Goal: Check status: Check status

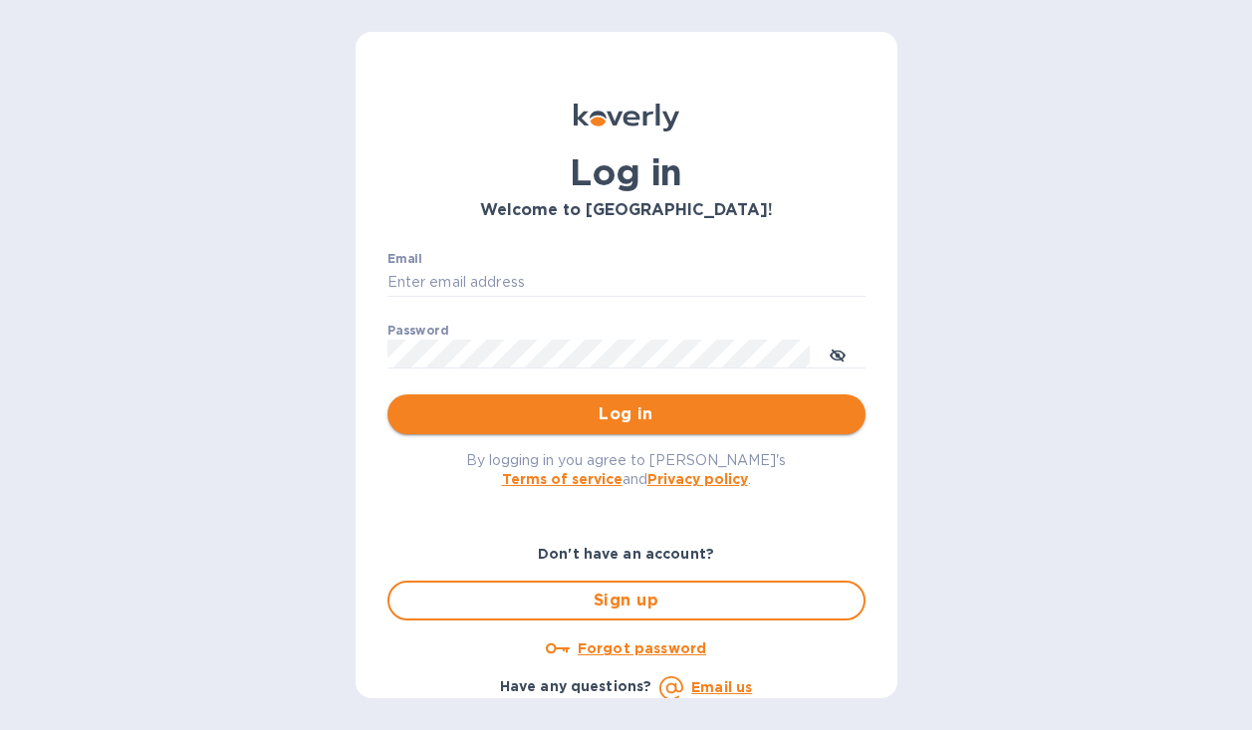
type input "[PERSON_NAME][EMAIL_ADDRESS][DOMAIN_NAME]"
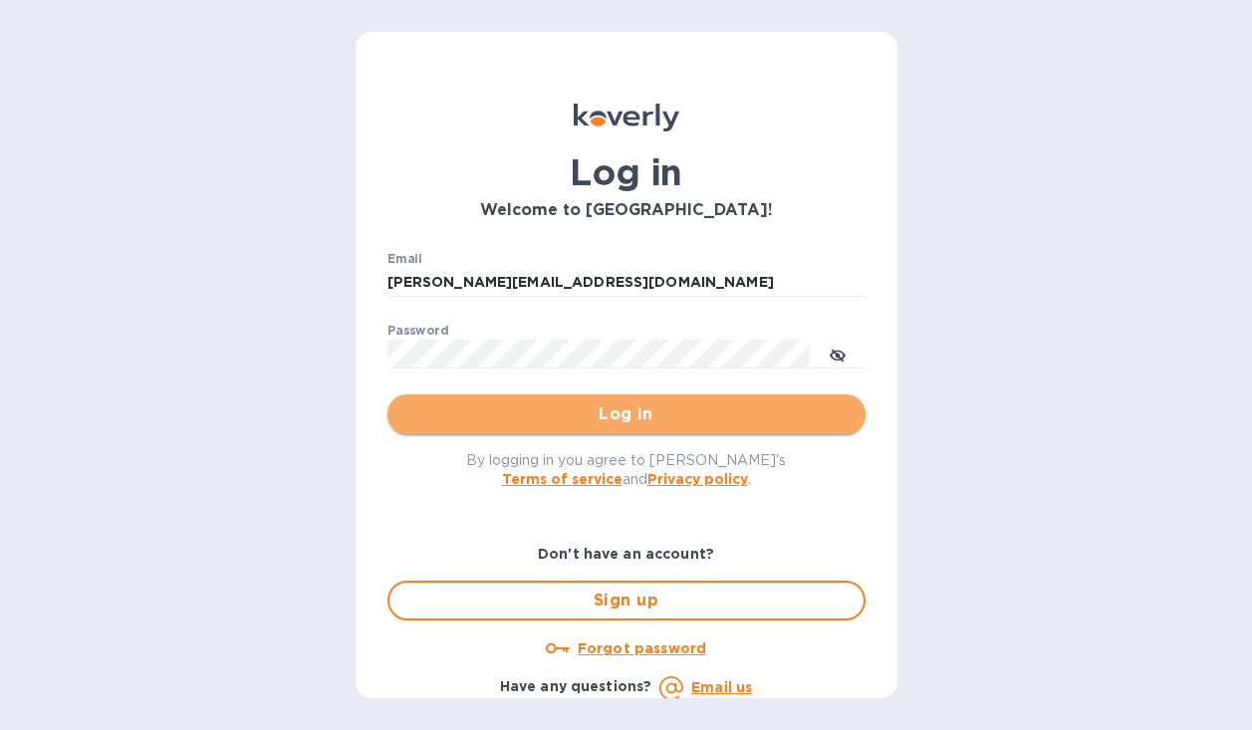
click at [632, 417] on span "Log in" at bounding box center [626, 414] width 446 height 24
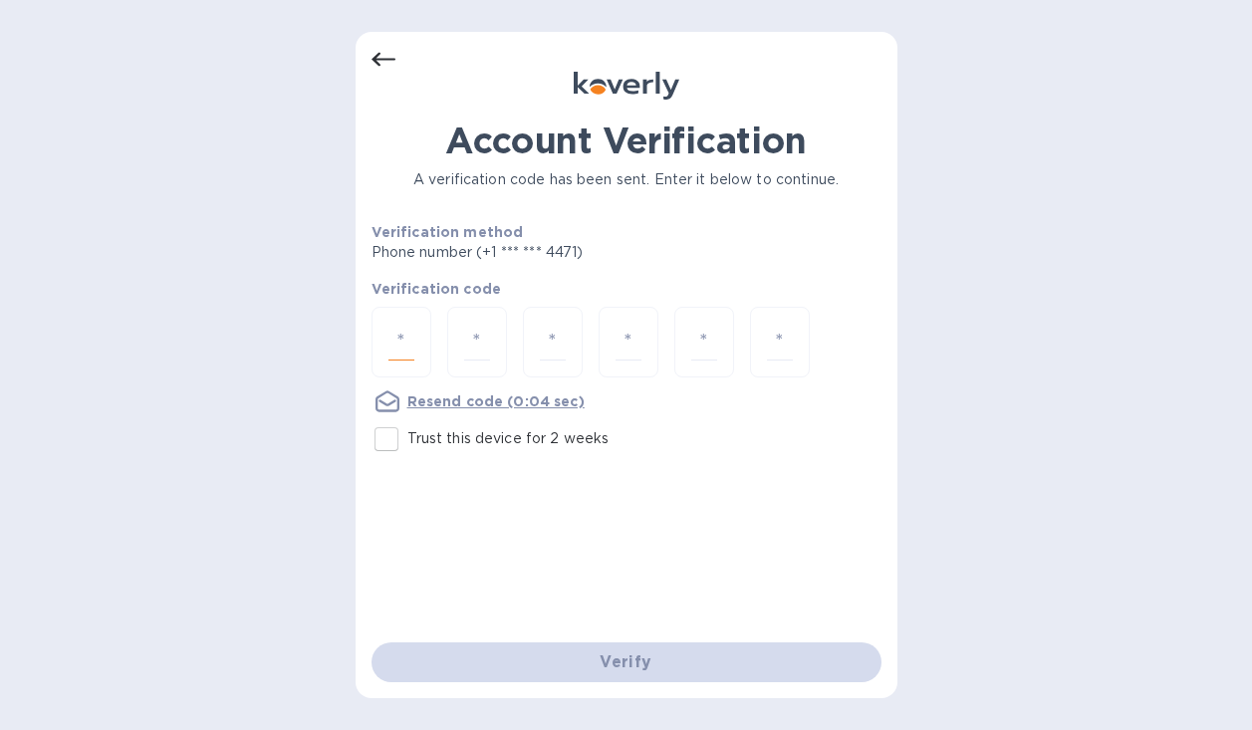
click at [400, 350] on input "number" at bounding box center [401, 342] width 26 height 37
type input "8"
type input "5"
type input "1"
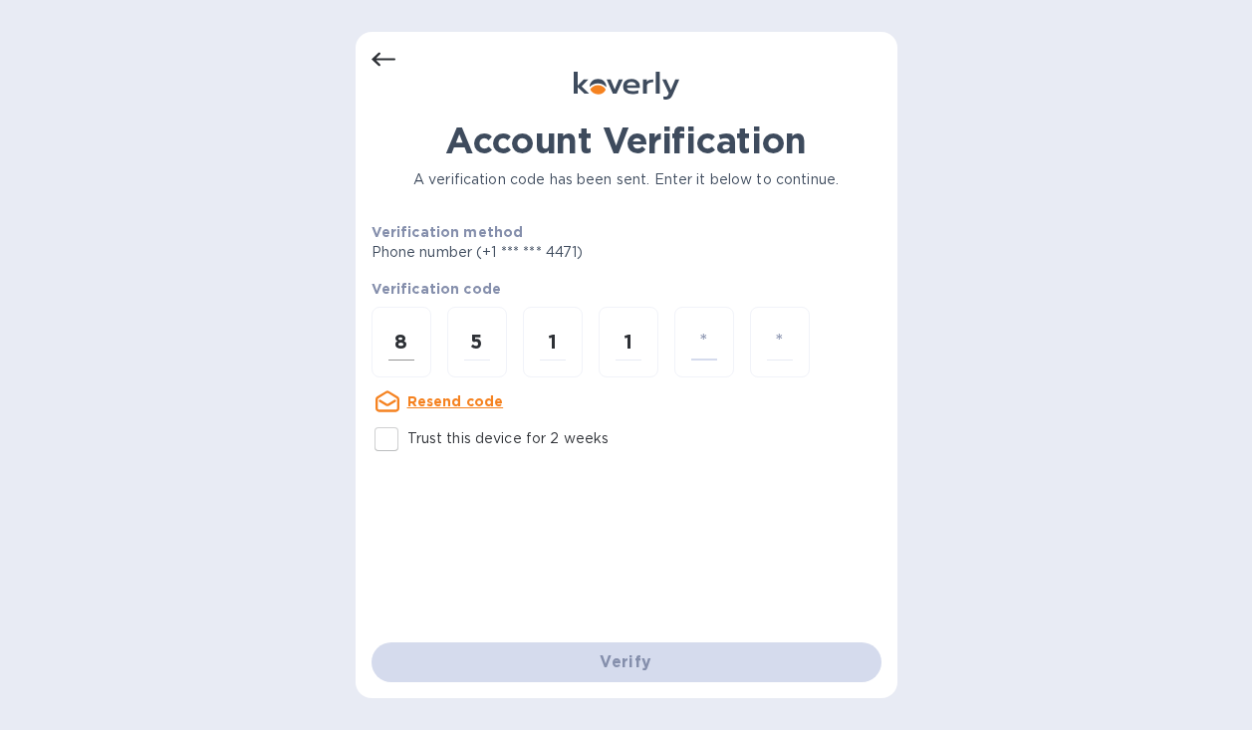
type input "2"
type input "6"
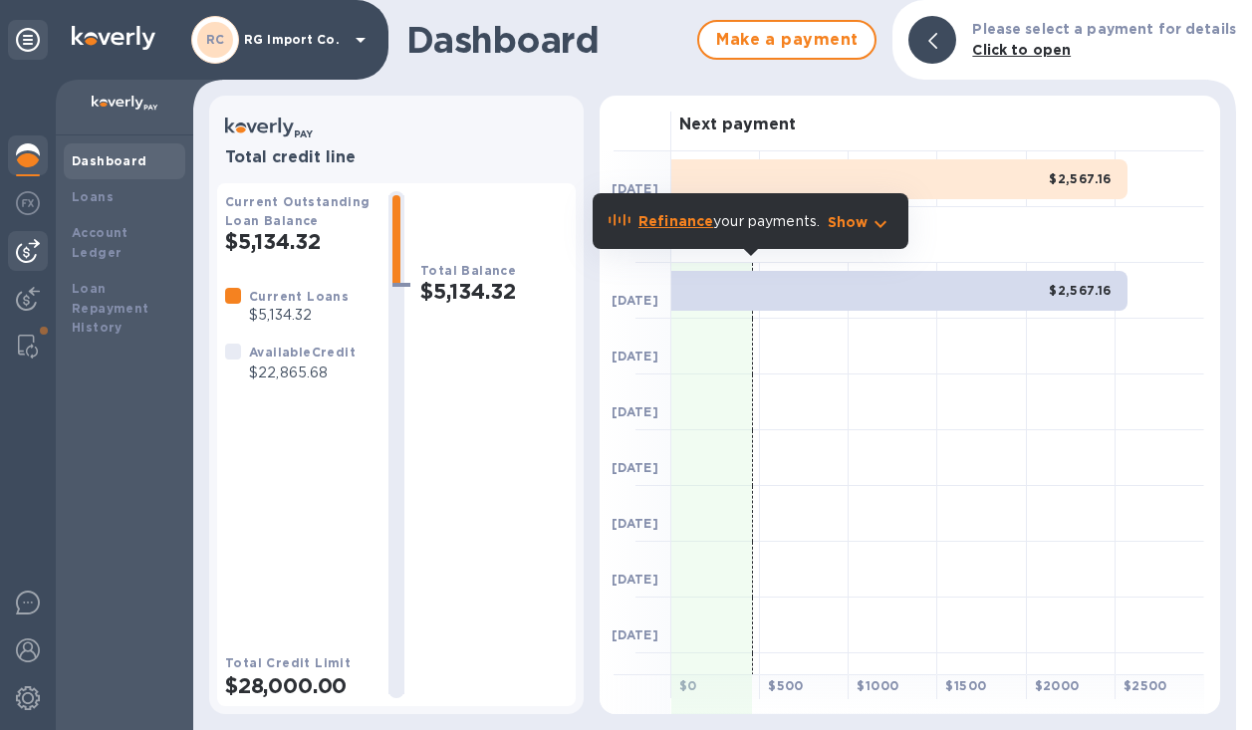
click at [34, 244] on img at bounding box center [28, 251] width 24 height 24
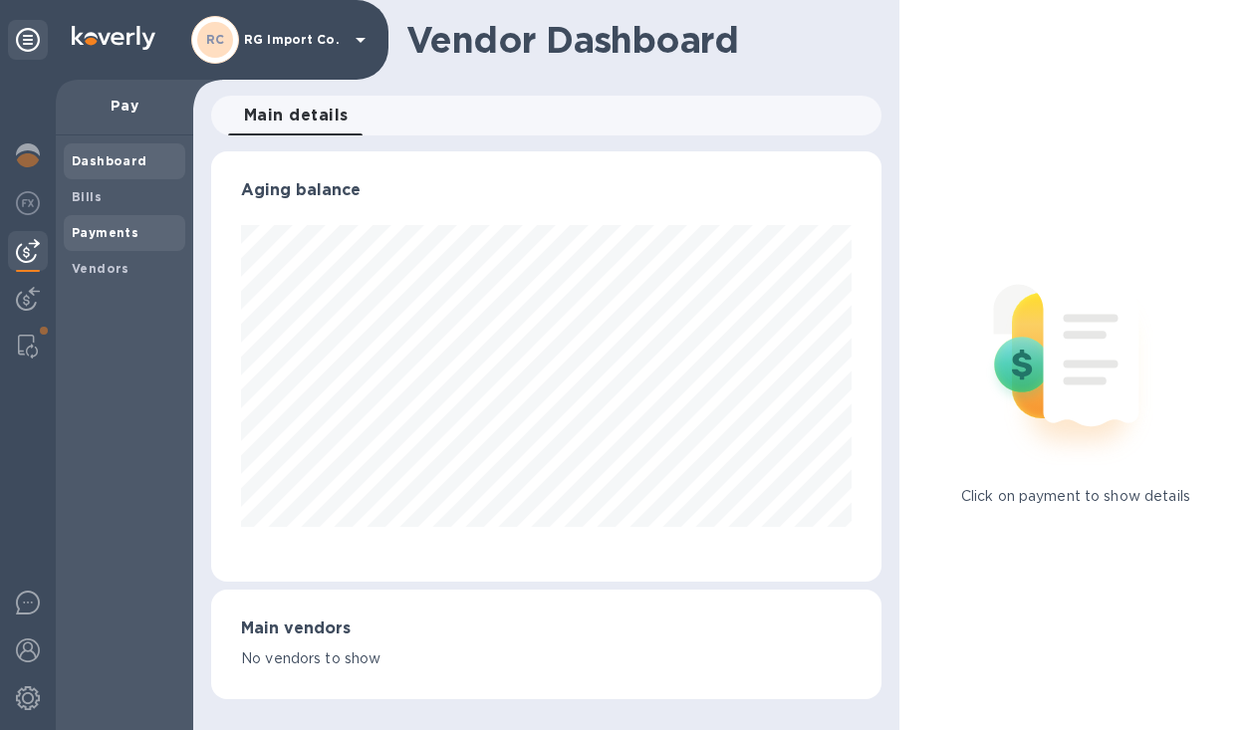
scroll to position [430, 670]
click at [95, 236] on b "Payments" at bounding box center [105, 232] width 67 height 15
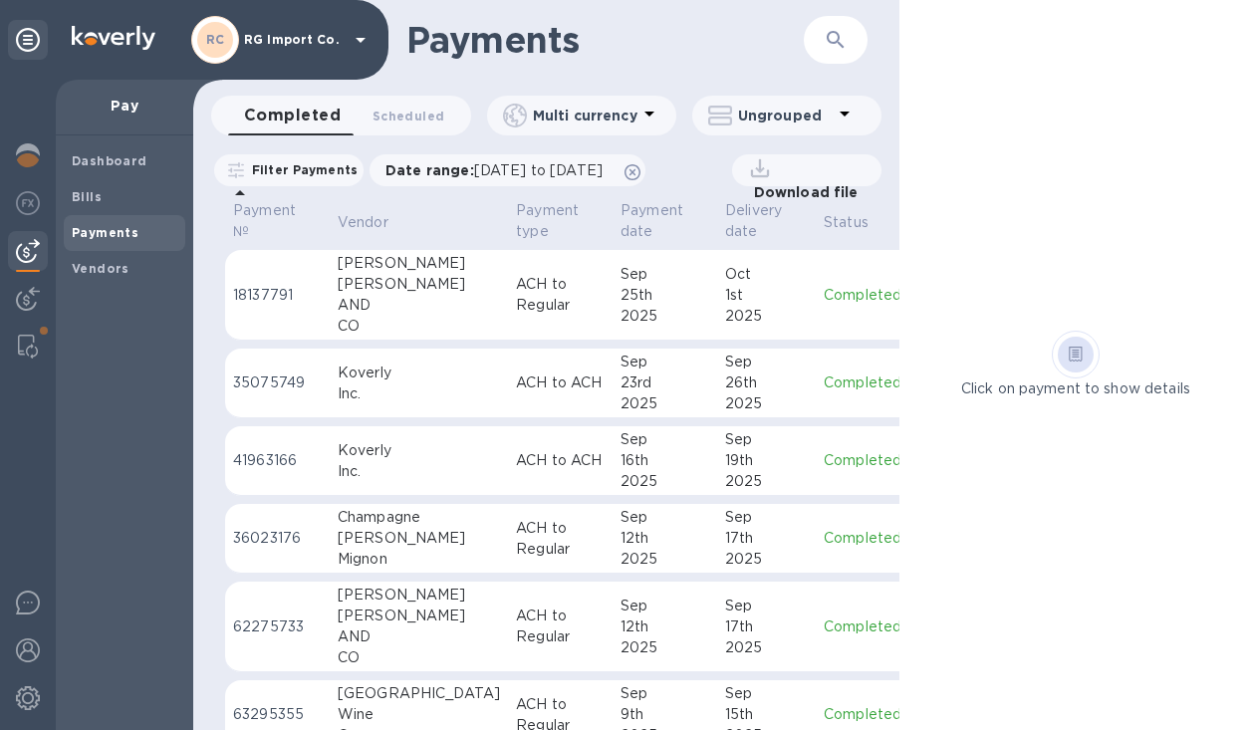
click at [516, 314] on p "ACH to Regular" at bounding box center [560, 295] width 89 height 42
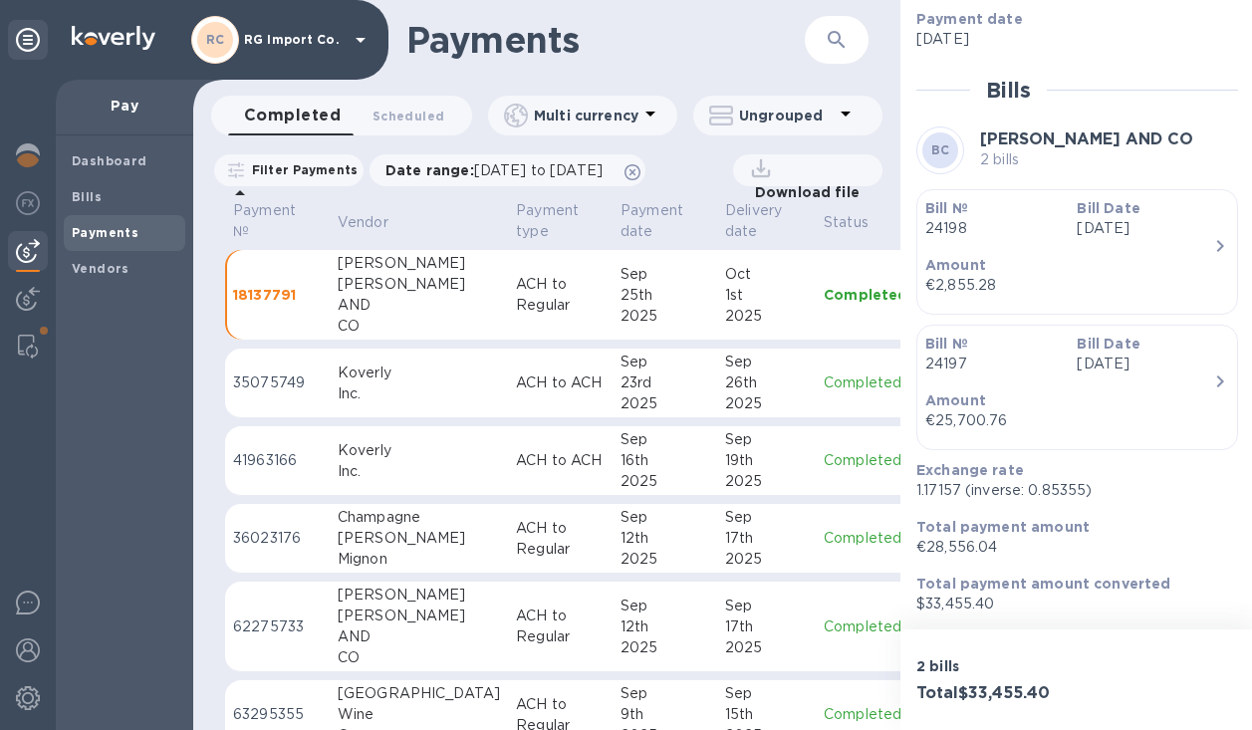
scroll to position [384, 0]
drag, startPoint x: 963, startPoint y: 488, endPoint x: 913, endPoint y: 489, distance: 49.8
click at [913, 489] on div "Exchange rate 1.17157 (inverse: 0.85355)" at bounding box center [1069, 479] width 322 height 57
copy p "1.17157"
